Goal: Information Seeking & Learning: Learn about a topic

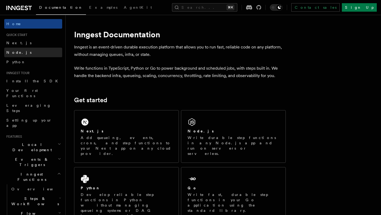
click at [13, 53] on span "Node.js" at bounding box center [18, 52] width 25 height 4
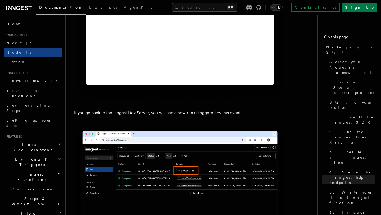
scroll to position [3045, 0]
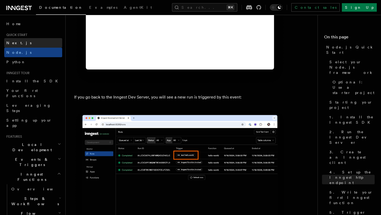
click at [17, 44] on span "Next.js" at bounding box center [18, 43] width 25 height 4
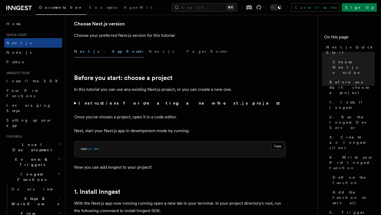
scroll to position [97, 0]
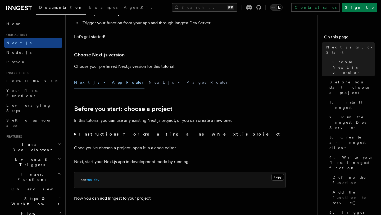
click at [76, 135] on summary "Instructions for creating a new Next.js project" at bounding box center [179, 133] width 211 height 7
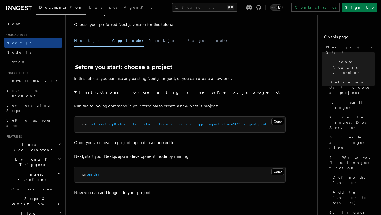
scroll to position [137, 0]
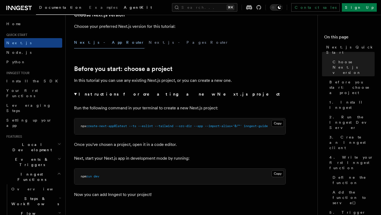
click at [124, 6] on span "AgentKit" at bounding box center [138, 7] width 28 height 4
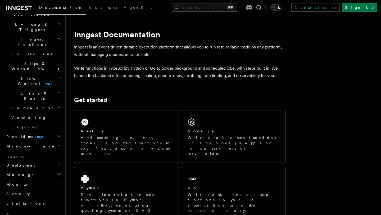
scroll to position [137, 0]
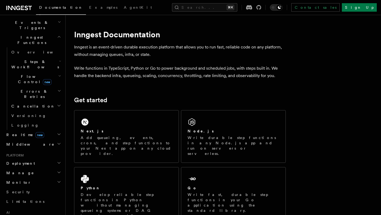
click at [36, 158] on h2 "Deployment" at bounding box center [33, 163] width 58 height 10
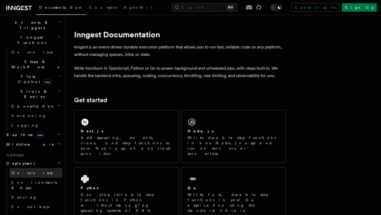
click at [28, 168] on link "Overview" at bounding box center [35, 173] width 53 height 10
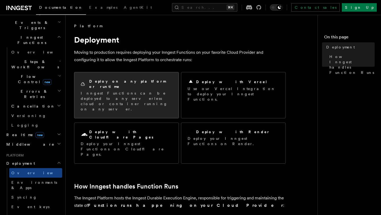
click at [121, 91] on p "Inngest Functions can be deployed to any serverless cloud or container running …" at bounding box center [126, 100] width 91 height 21
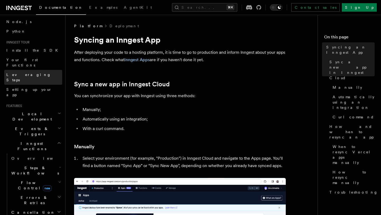
scroll to position [34, 0]
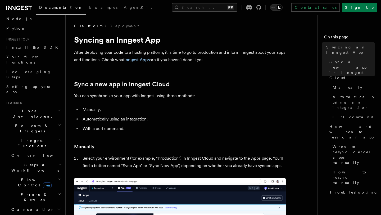
click at [42, 106] on h2 "Local Development" at bounding box center [33, 113] width 58 height 15
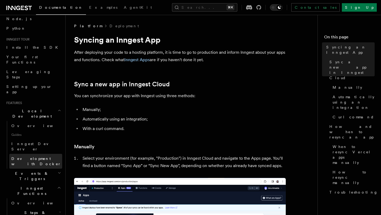
click at [49, 156] on span "Development with Docker" at bounding box center [36, 161] width 50 height 10
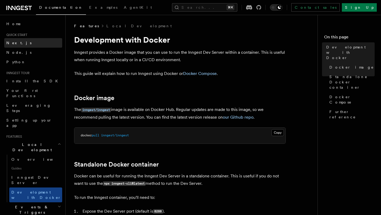
click at [16, 44] on span "Next.js" at bounding box center [18, 43] width 25 height 4
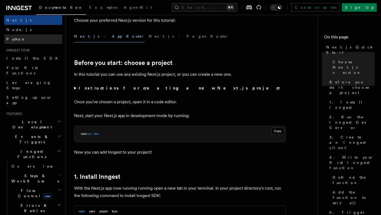
scroll to position [24, 0]
click at [29, 27] on link "Node.js" at bounding box center [33, 29] width 58 height 10
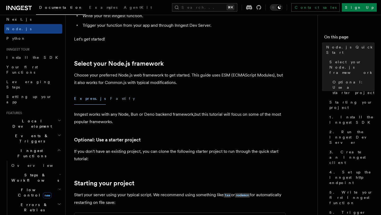
scroll to position [96, 0]
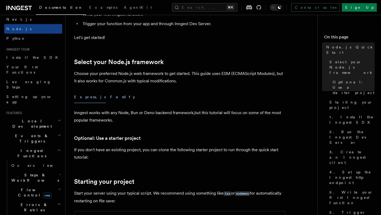
click at [110, 98] on button "Fastify" at bounding box center [122, 97] width 25 height 12
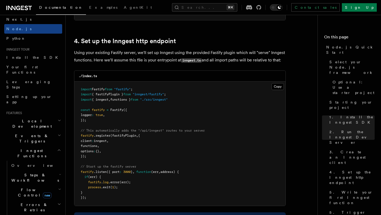
scroll to position [787, 0]
